Goal: Navigation & Orientation: Find specific page/section

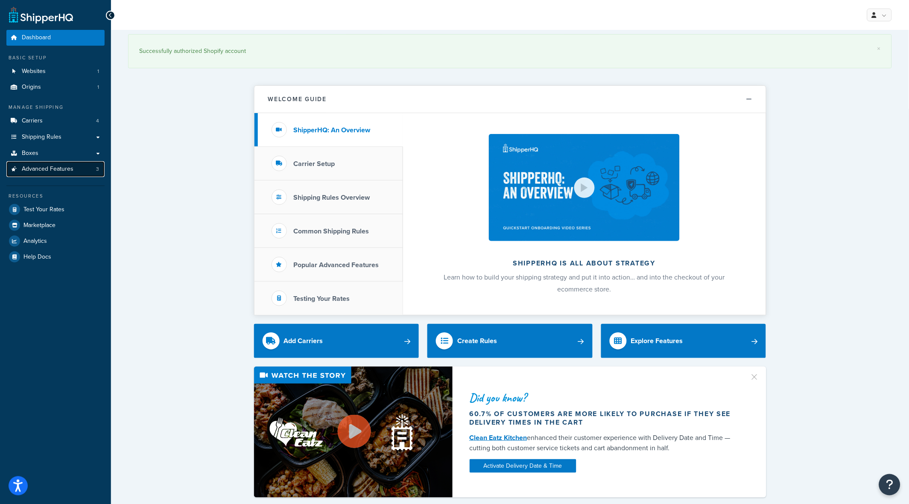
click at [67, 171] on span "Advanced Features" at bounding box center [48, 169] width 52 height 7
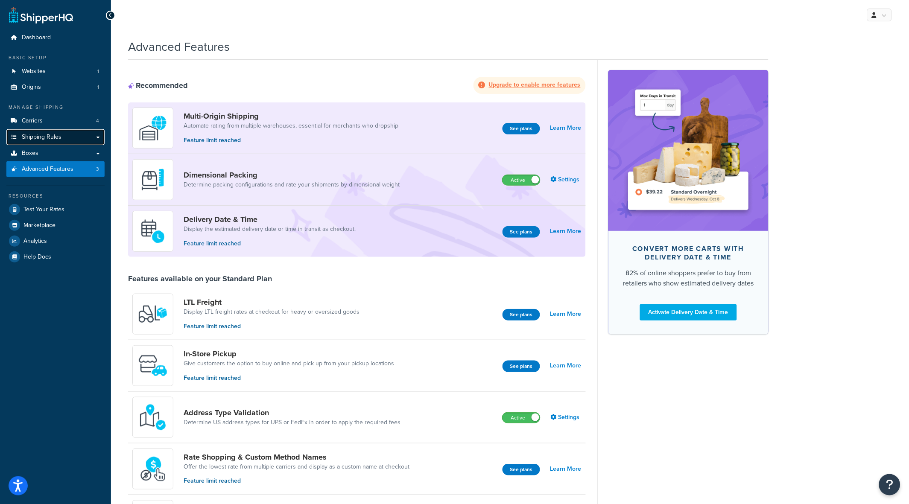
click at [75, 134] on link "Shipping Rules" at bounding box center [55, 137] width 98 height 16
